Goal: Transaction & Acquisition: Purchase product/service

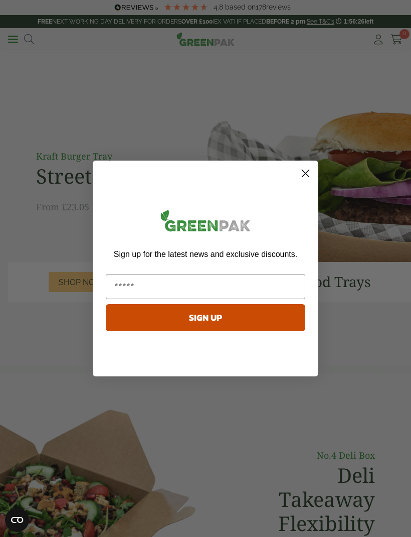
click at [305, 177] on circle "Close dialog" at bounding box center [306, 173] width 17 height 17
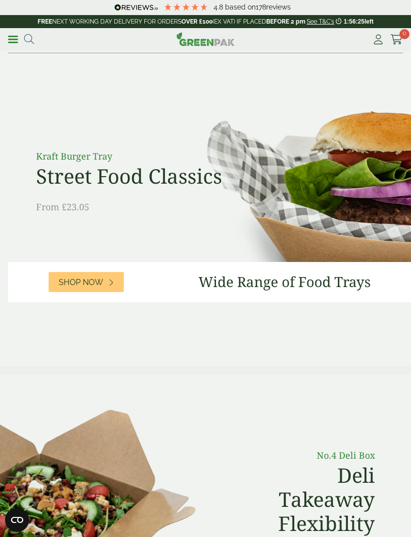
click at [6, 34] on div "Menu 4.8 Based on 178" at bounding box center [205, 40] width 411 height 25
click at [12, 36] on link "Menu" at bounding box center [13, 39] width 10 height 10
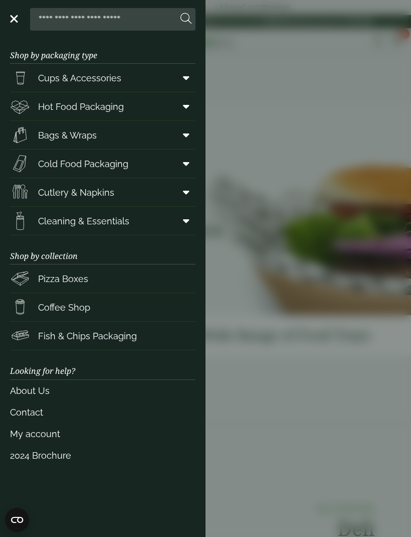
click at [185, 109] on icon at bounding box center [186, 106] width 7 height 10
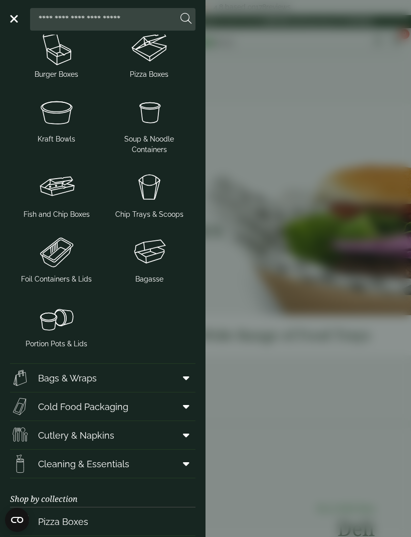
scroll to position [295, 0]
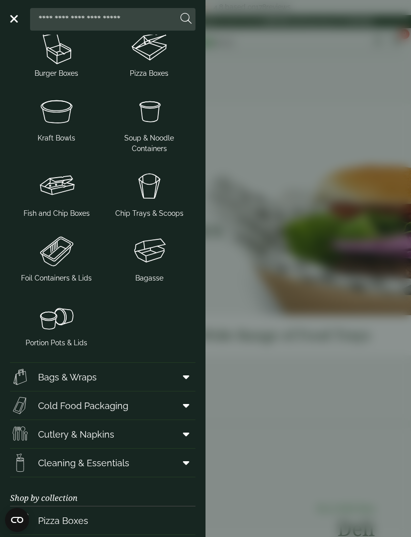
click at [59, 270] on img at bounding box center [56, 251] width 85 height 40
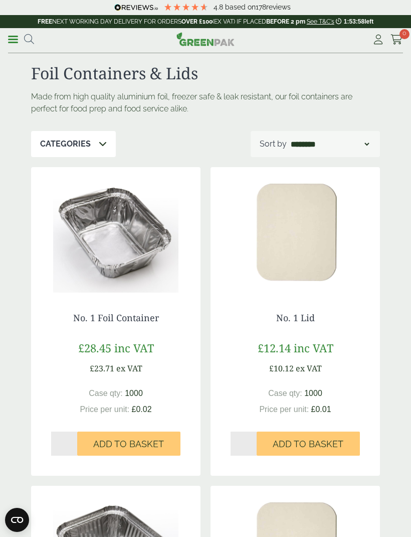
click at [32, 34] on icon at bounding box center [29, 39] width 10 height 10
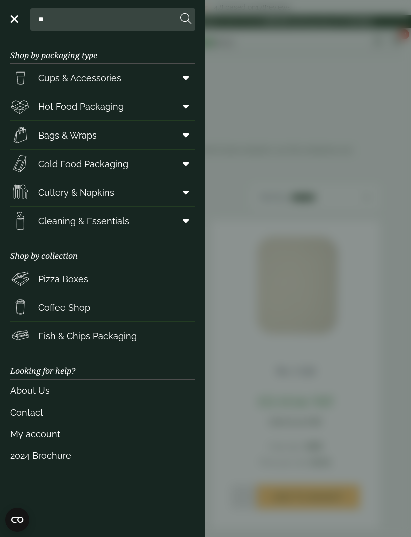
type input "*"
type input "**********"
click at [186, 19] on button at bounding box center [186, 19] width 11 height 13
